Goal: Use online tool/utility: Utilize a website feature to perform a specific function

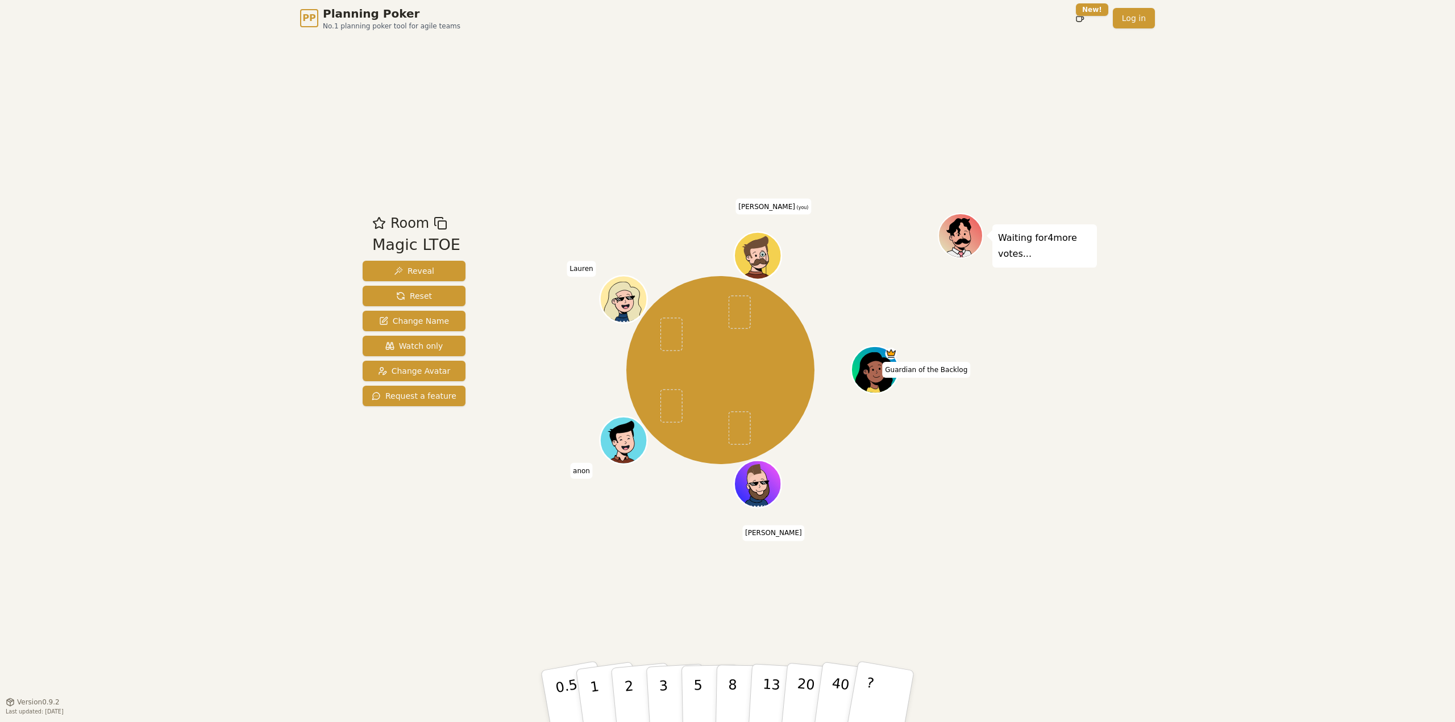
click at [1296, 388] on div "PP Planning Poker No.1 planning poker tool for agile teams Toggle theme New! Lo…" at bounding box center [727, 361] width 1455 height 722
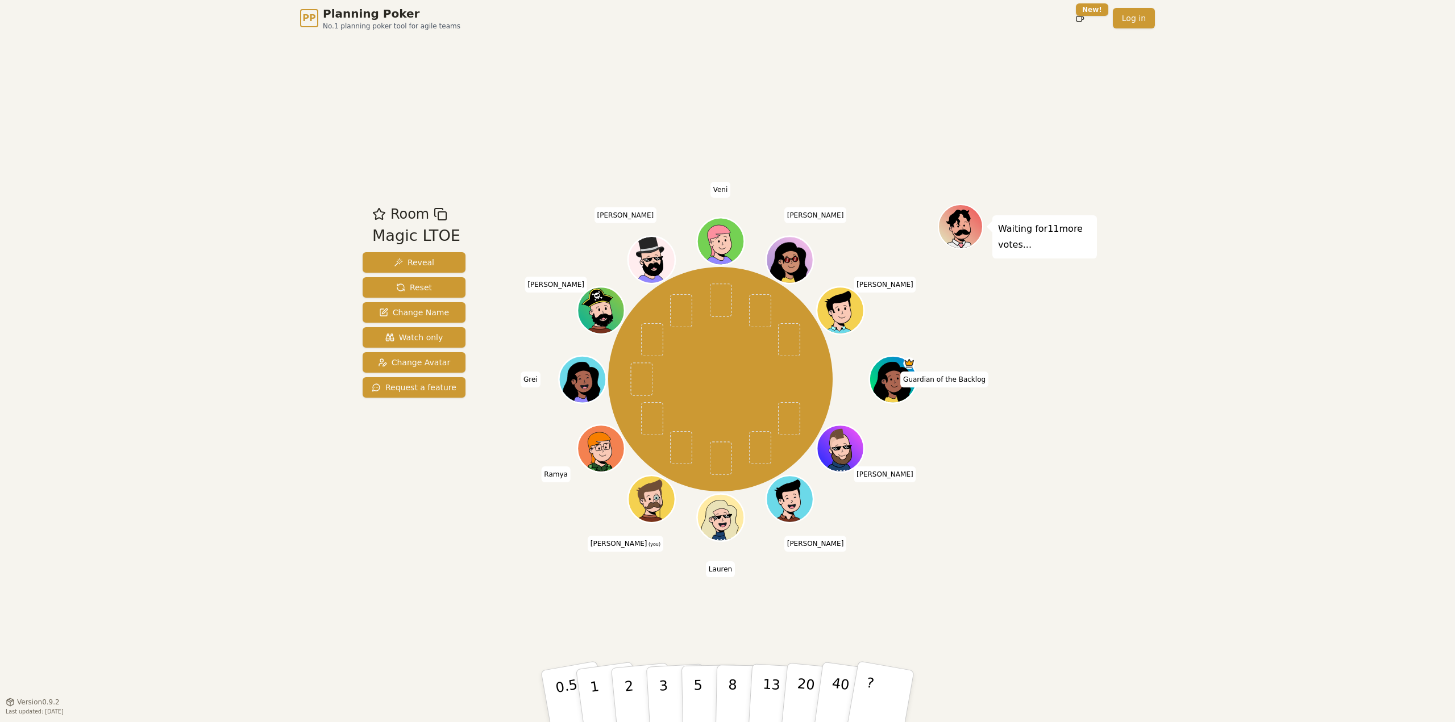
click at [1061, 603] on div "Room Magic LTOE Reveal Reset Change Name Watch only Change Avatar Request a fea…" at bounding box center [727, 368] width 739 height 665
click at [1000, 628] on div "Room Magic LTOE Reveal Reset Change Name Watch only Change Avatar Request a fea…" at bounding box center [727, 368] width 739 height 665
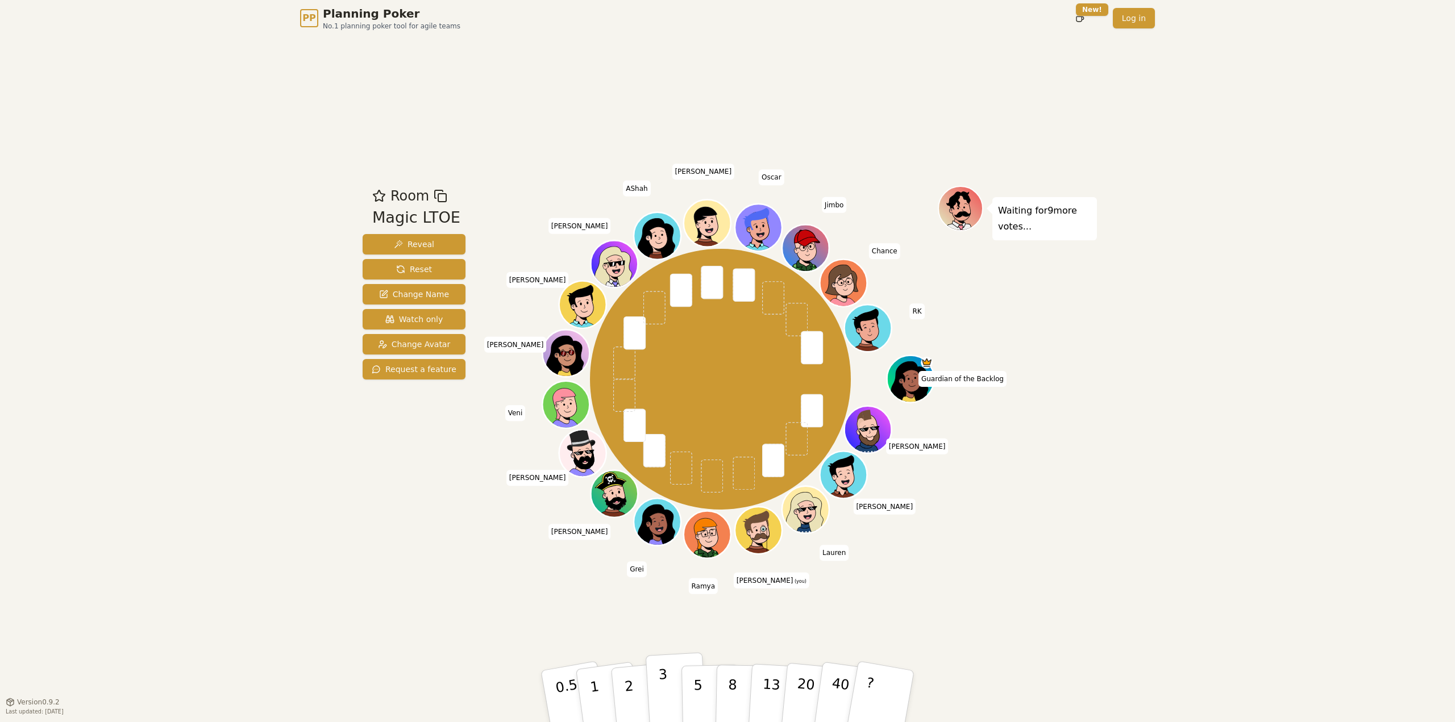
click at [656, 696] on button "3" at bounding box center [676, 696] width 62 height 89
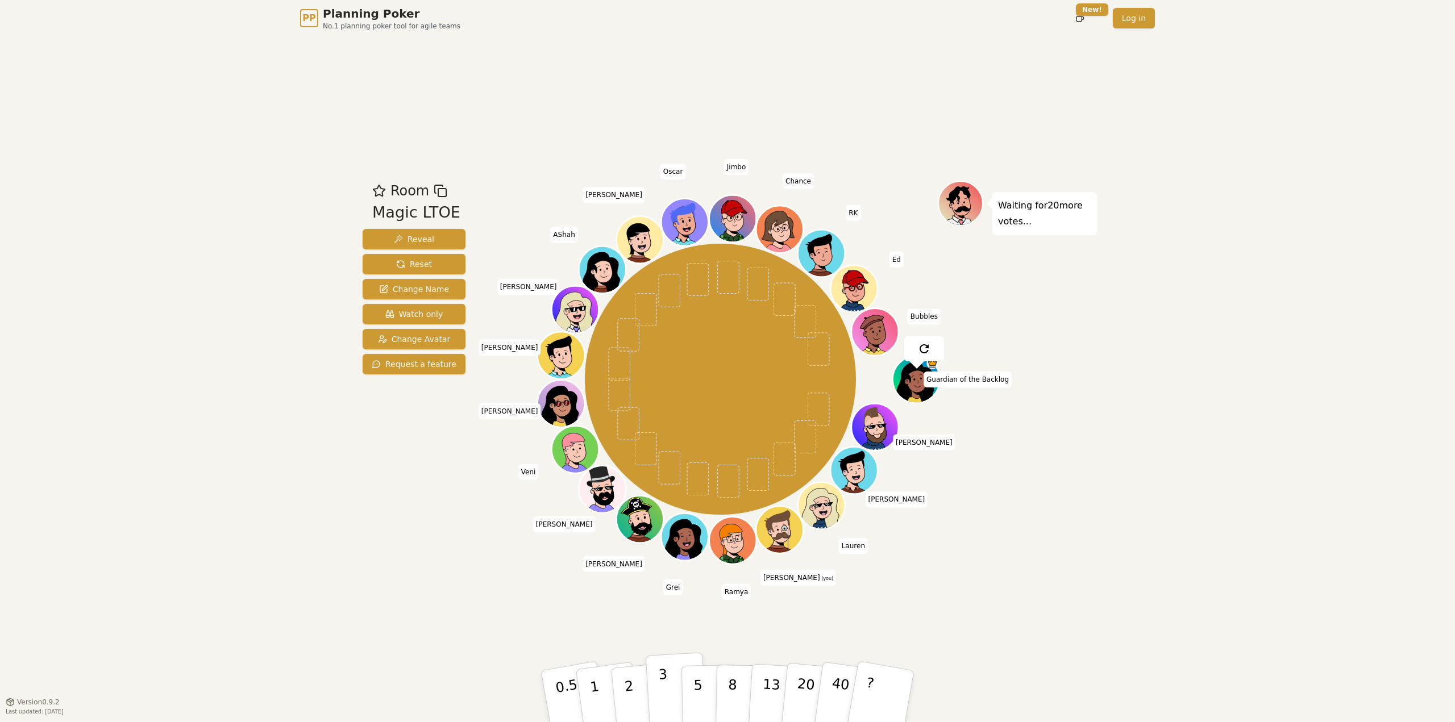
click at [660, 704] on p "3" at bounding box center [664, 698] width 13 height 62
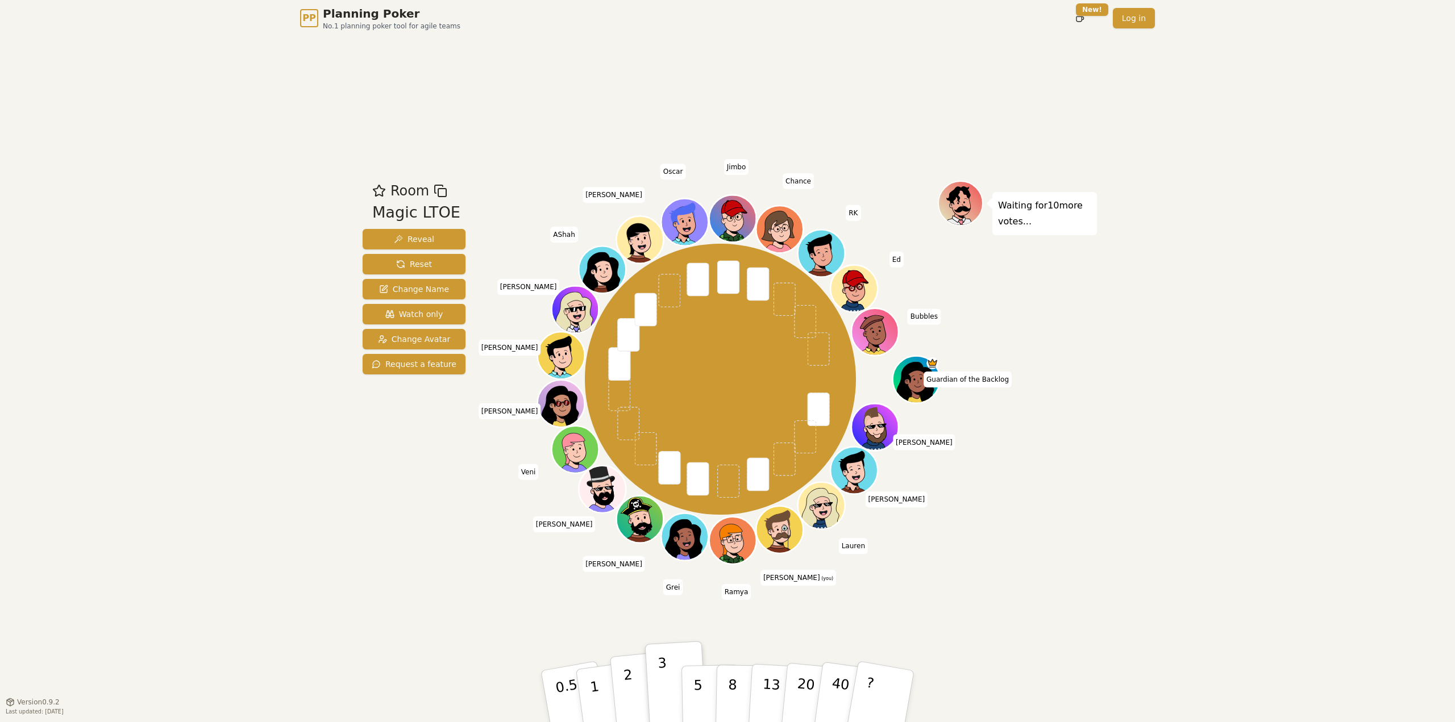
click at [630, 682] on p "2" at bounding box center [630, 698] width 15 height 62
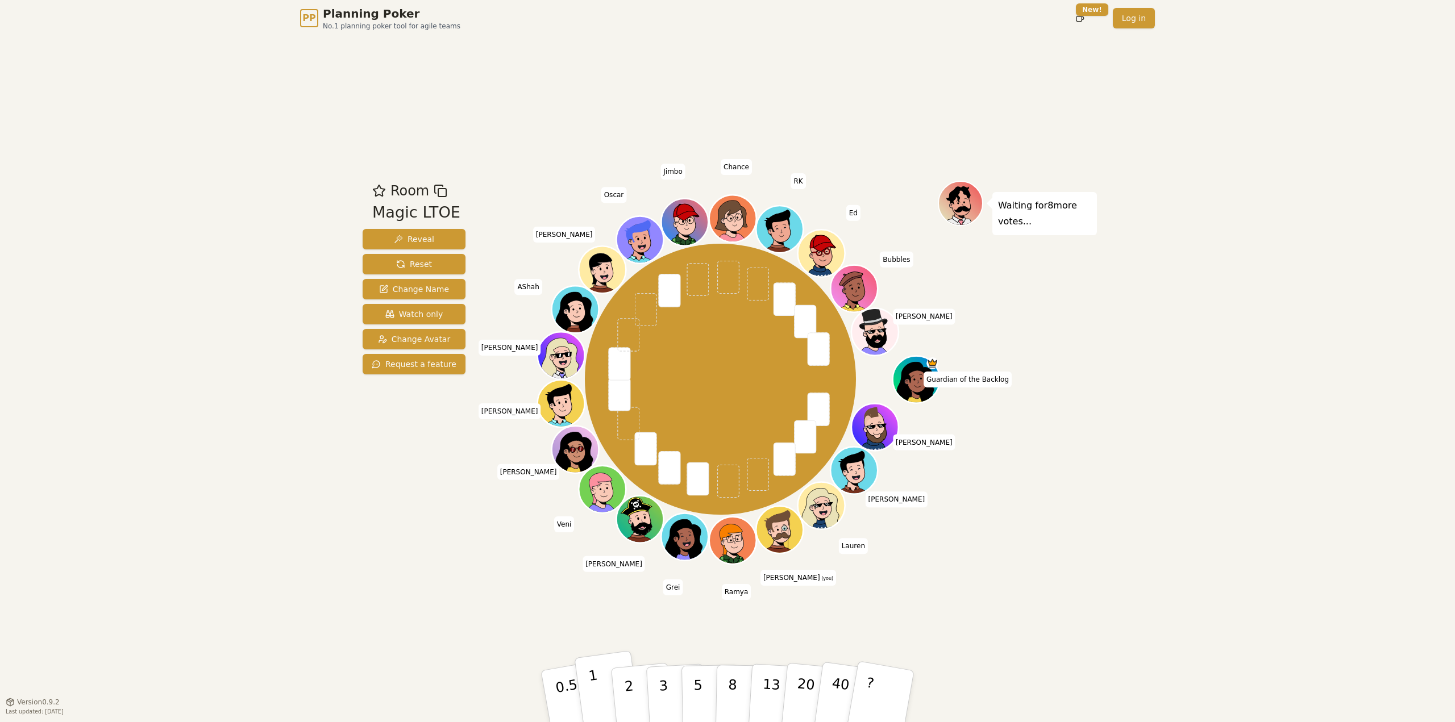
click at [604, 692] on button "1" at bounding box center [608, 697] width 68 height 92
click at [1268, 195] on div "PP Planning Poker No.1 planning poker tool for agile teams Toggle theme New! Lo…" at bounding box center [727, 361] width 1455 height 722
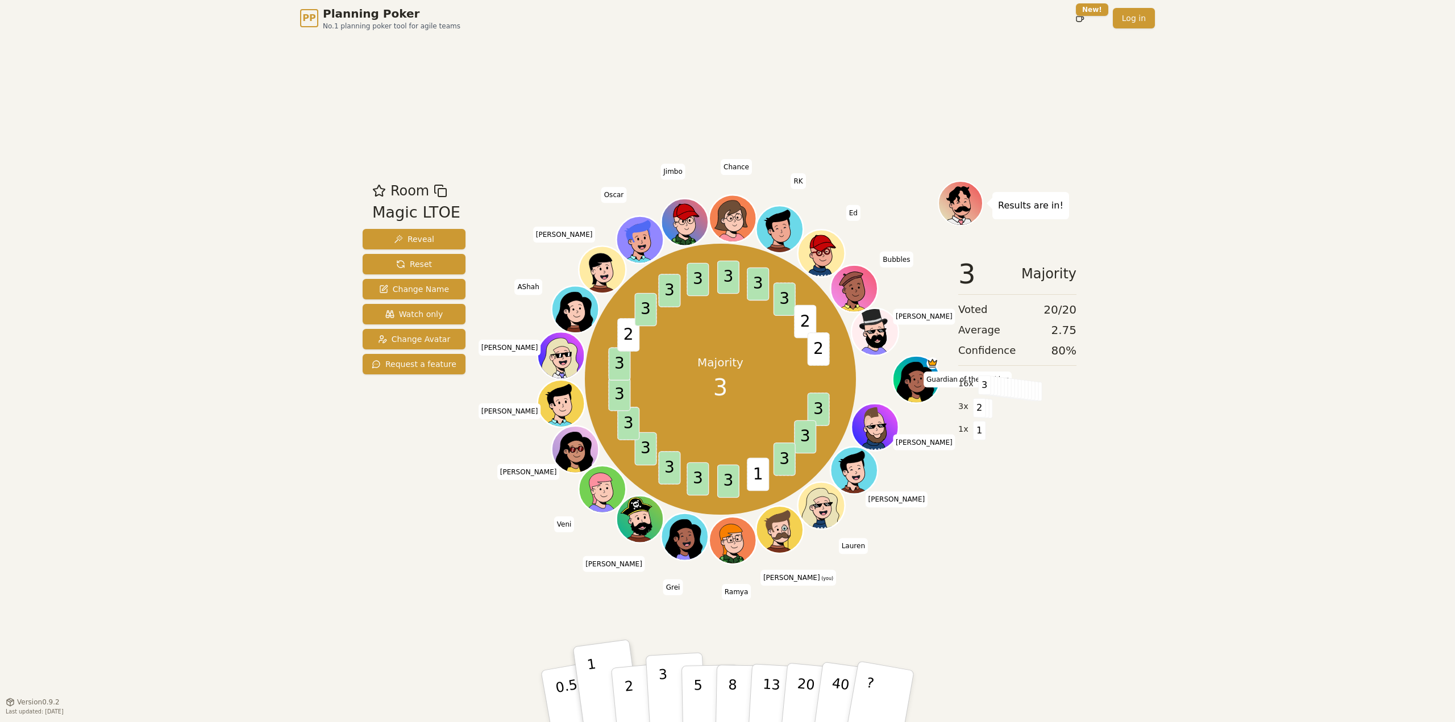
click at [658, 685] on button "3" at bounding box center [676, 696] width 62 height 89
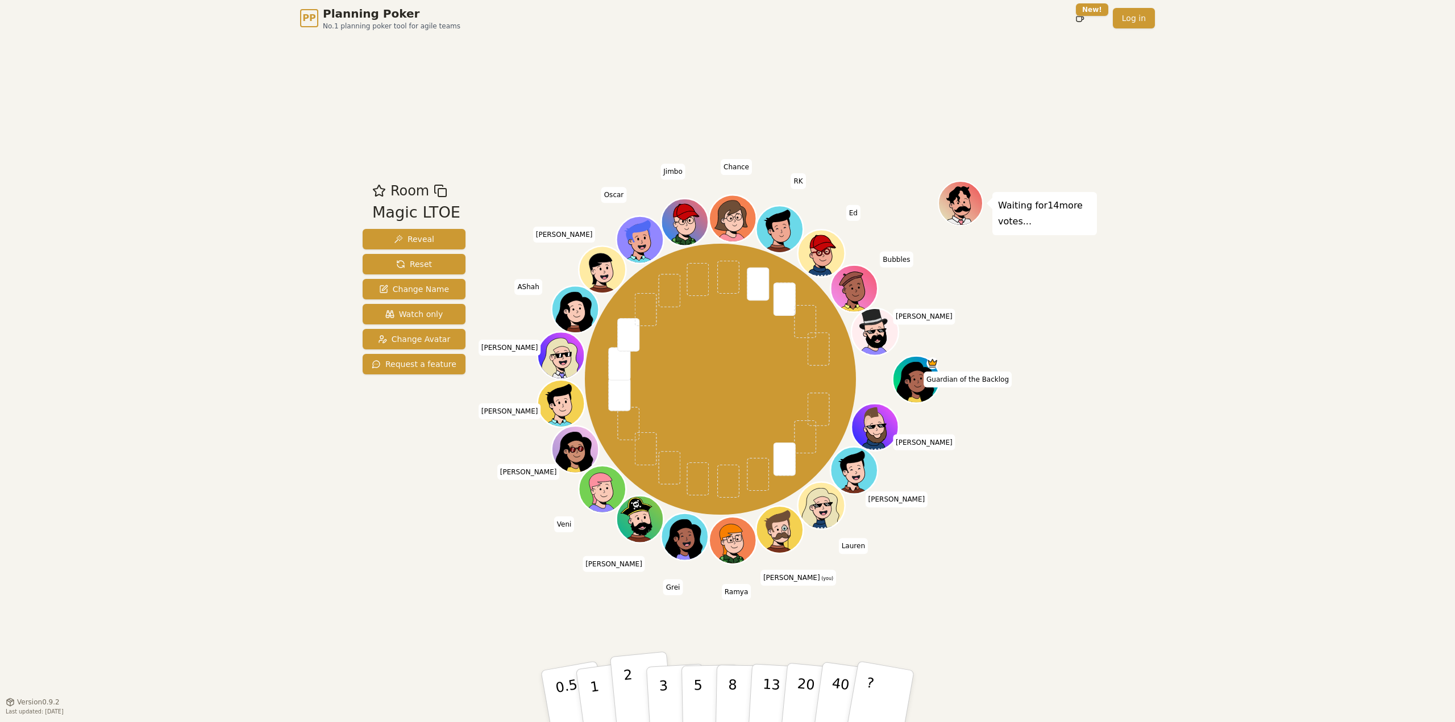
click at [641, 700] on button "2" at bounding box center [642, 697] width 65 height 90
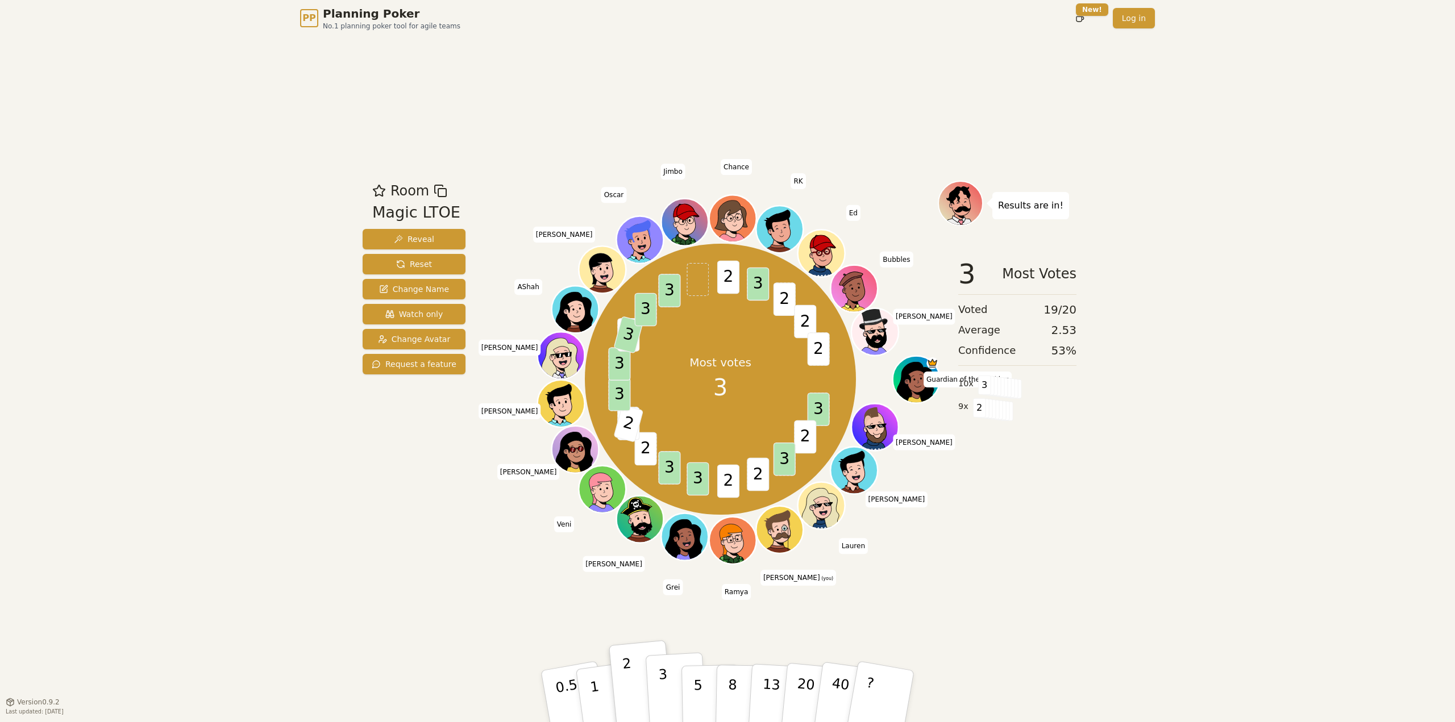
click at [674, 682] on button "3" at bounding box center [676, 696] width 62 height 89
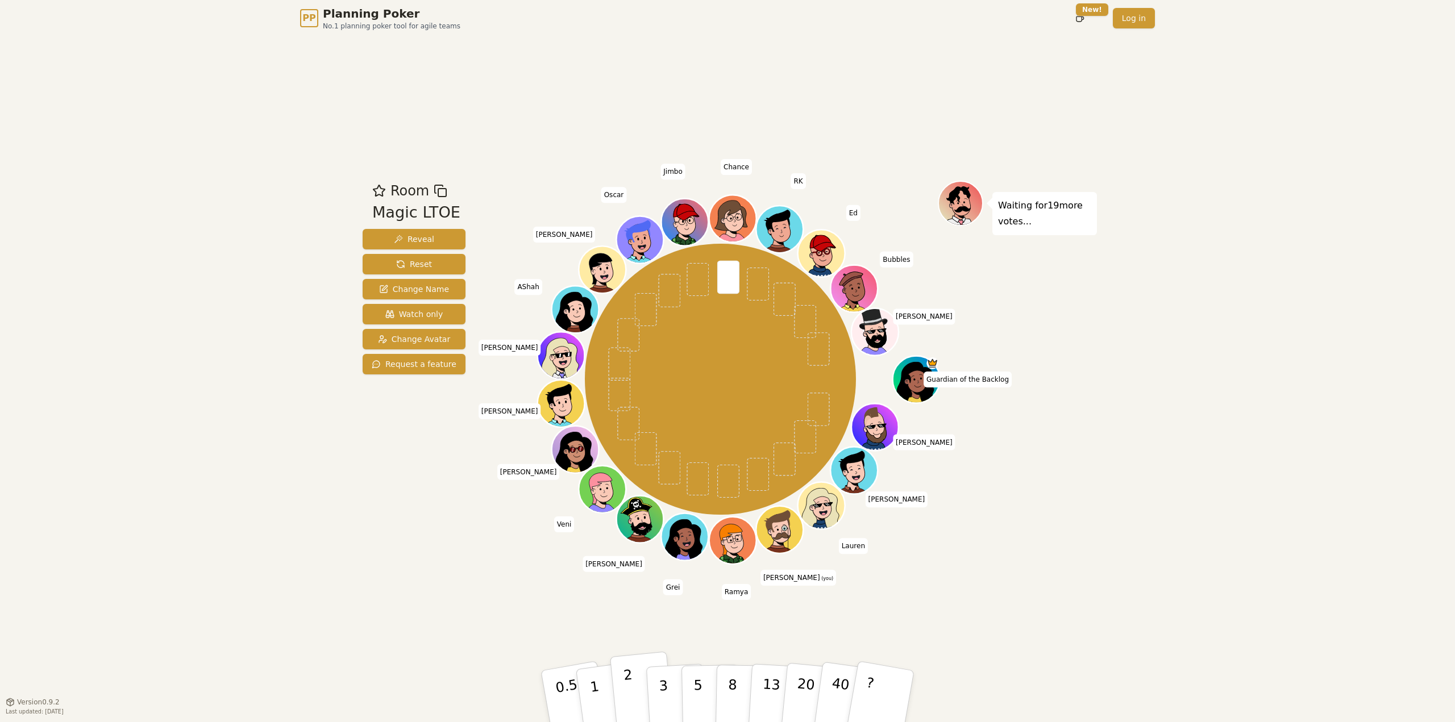
click at [634, 697] on button "2" at bounding box center [642, 697] width 65 height 90
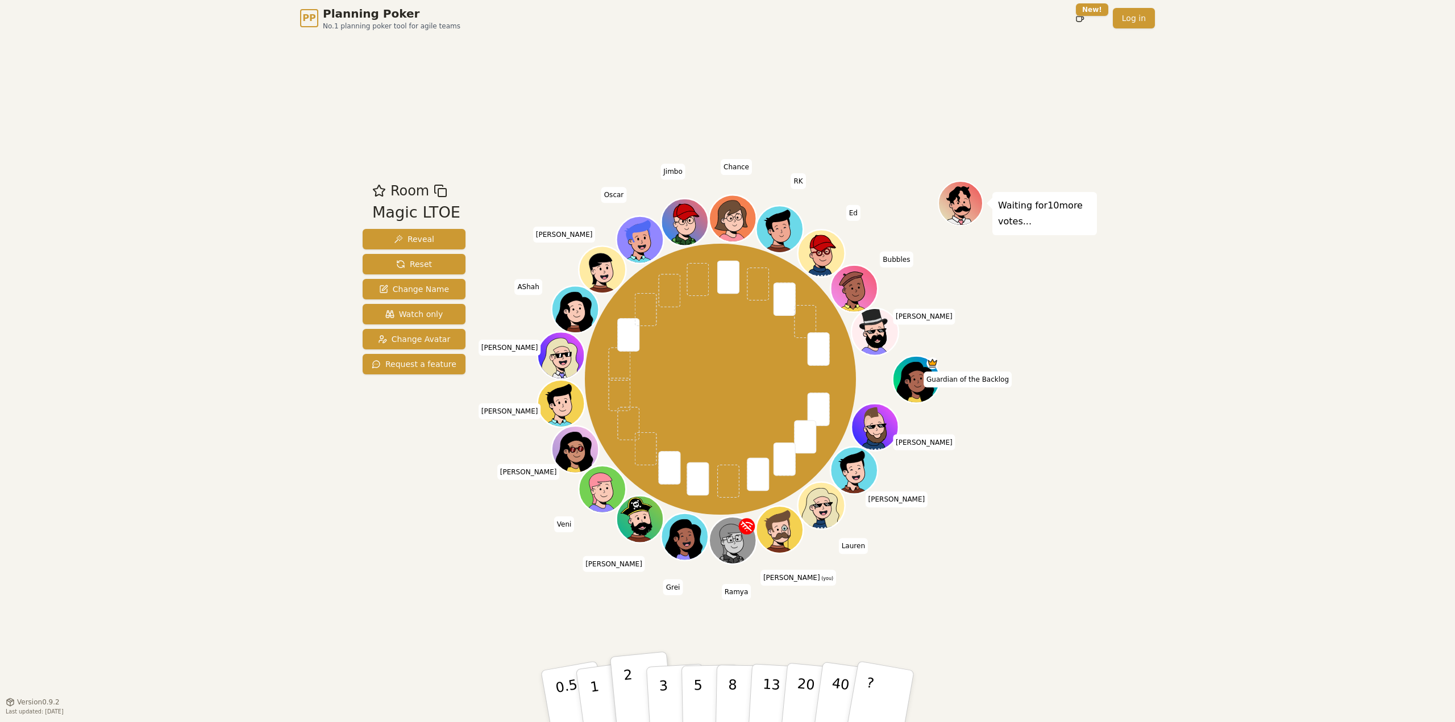
click at [629, 684] on p "2" at bounding box center [630, 698] width 15 height 62
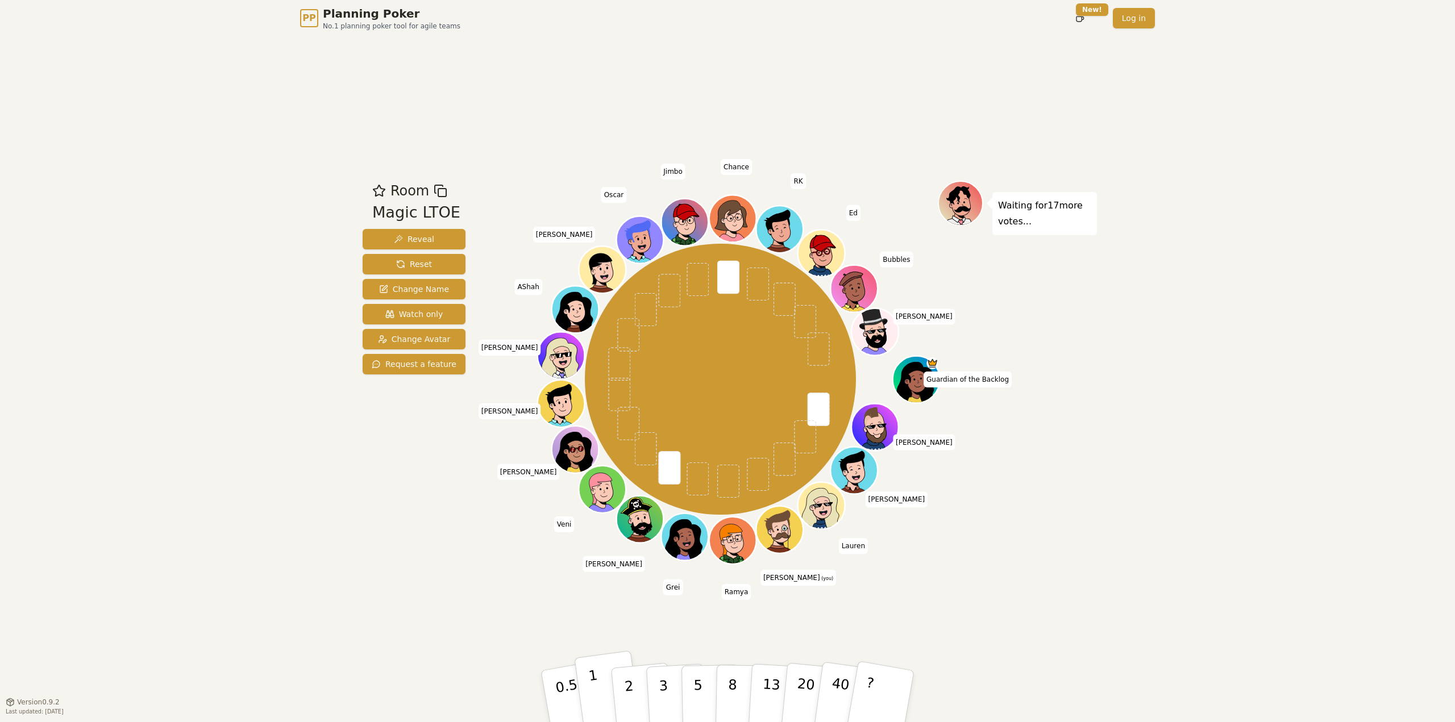
click at [594, 692] on p "1" at bounding box center [596, 698] width 17 height 62
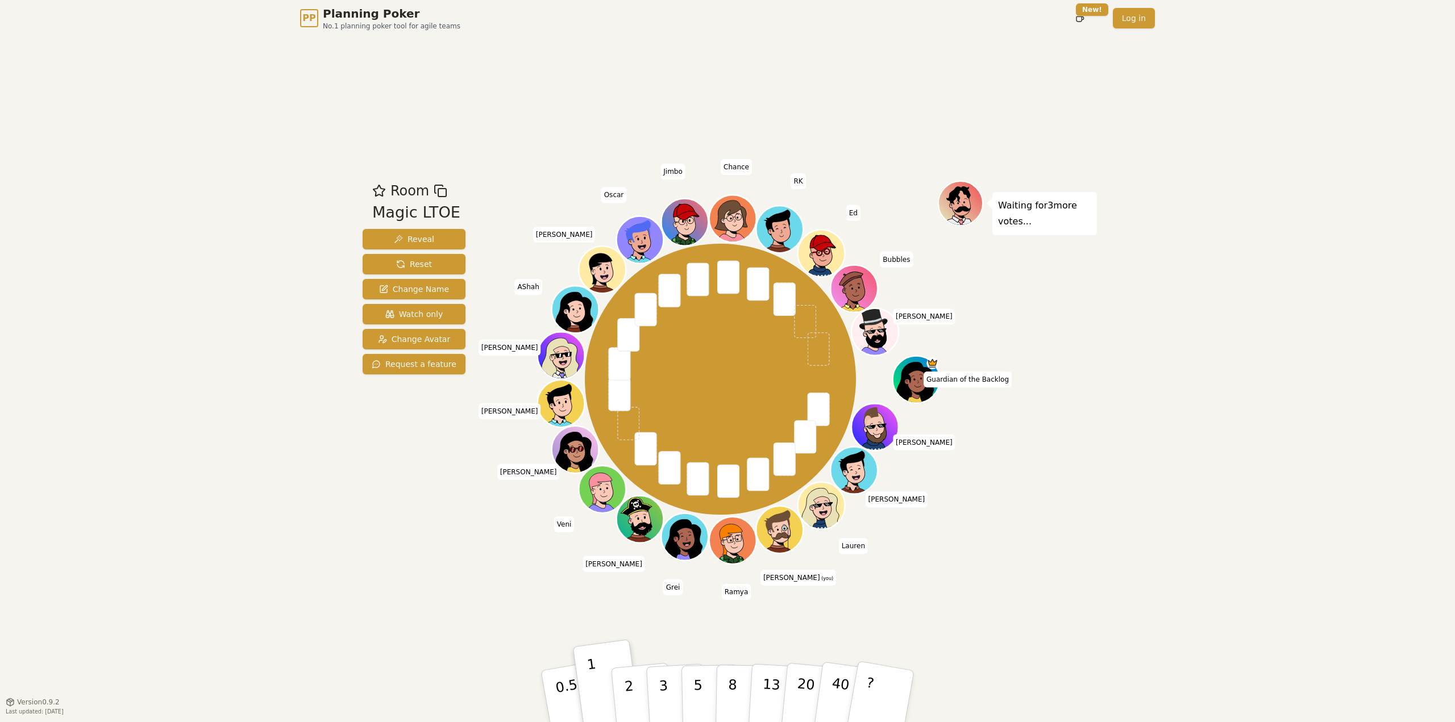
click at [557, 607] on div "Room Magic LTOE Reveal Reset Change Name Watch only Change Avatar Request a fea…" at bounding box center [727, 368] width 739 height 665
click at [631, 681] on p "2" at bounding box center [630, 698] width 15 height 62
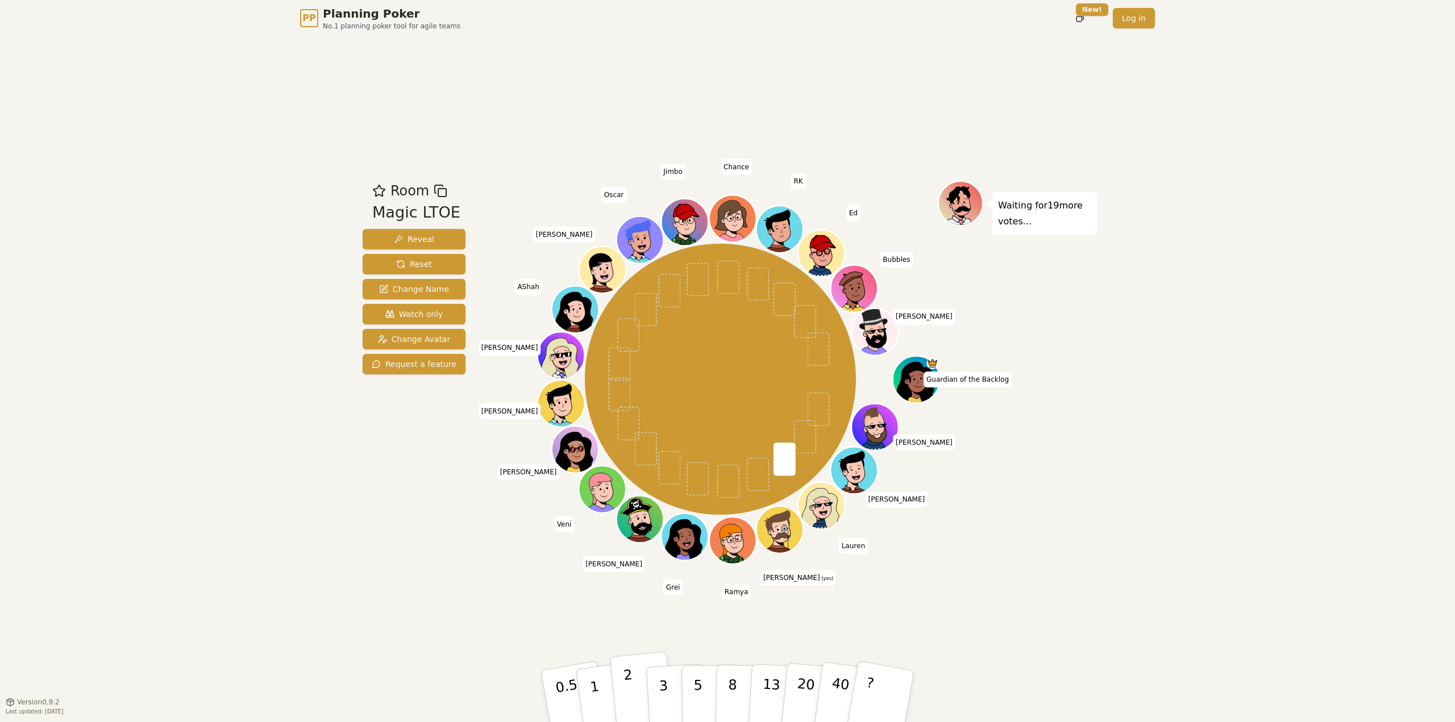
click at [635, 696] on button "2" at bounding box center [642, 697] width 65 height 90
